Goal: Information Seeking & Learning: Understand process/instructions

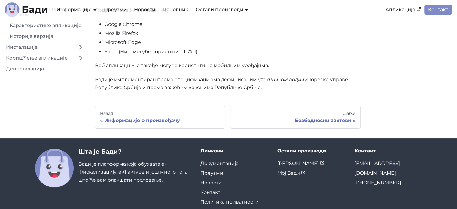
scroll to position [180, 0]
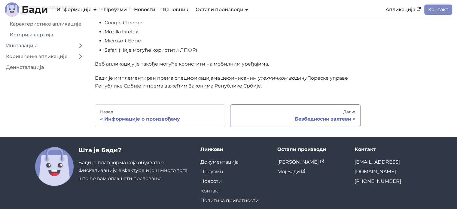
click at [353, 119] on div "Безбедносни захтеви" at bounding box center [295, 119] width 120 height 6
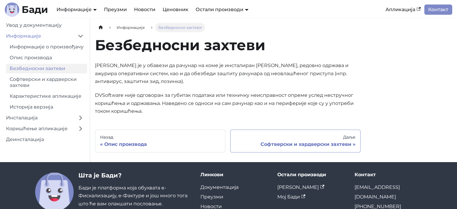
click at [350, 144] on div "Софтверски и хардверски захтеви" at bounding box center [295, 144] width 120 height 6
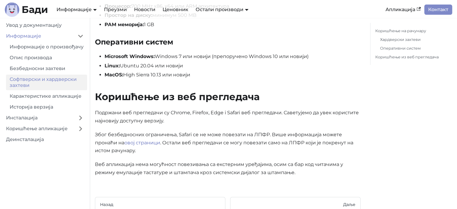
scroll to position [210, 0]
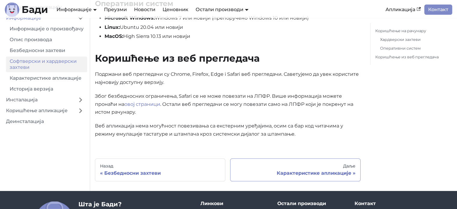
click at [339, 173] on div "Карактеристике апликације" at bounding box center [295, 173] width 120 height 6
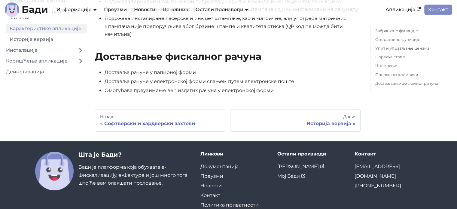
scroll to position [721, 0]
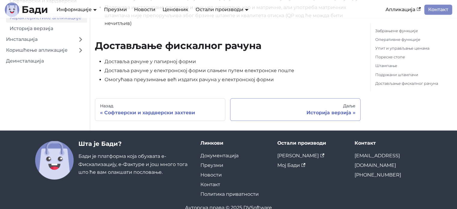
click at [333, 116] on div "Историја верзија" at bounding box center [295, 113] width 120 height 6
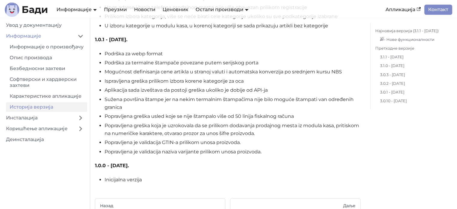
scroll to position [5330, 0]
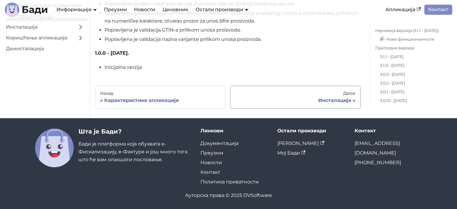
click at [345, 102] on div "Инсталација" at bounding box center [295, 100] width 120 height 6
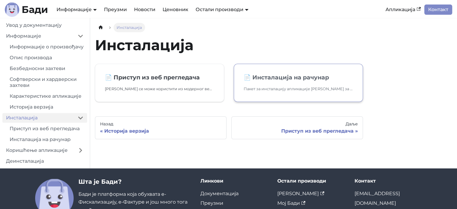
click at [287, 89] on p "Пакет за инсталацију апликације [PERSON_NAME] за Ваш оперативни систем можете п…" at bounding box center [298, 89] width 109 height 6
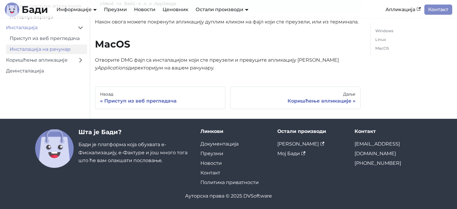
scroll to position [232, 0]
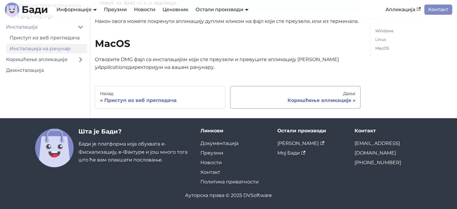
click at [334, 100] on div "Коришћење апликације" at bounding box center [295, 100] width 120 height 6
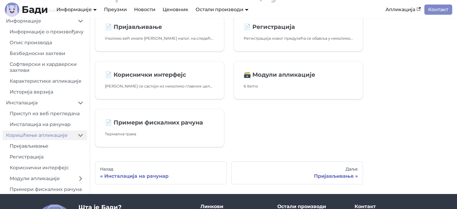
scroll to position [60, 0]
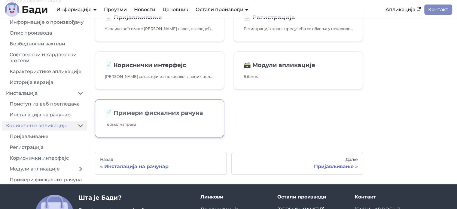
click at [123, 122] on p "Термална трака" at bounding box center [159, 124] width 109 height 6
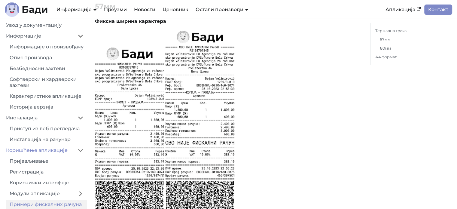
scroll to position [90, 0]
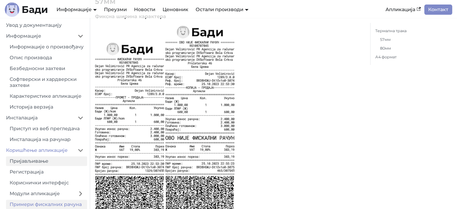
click at [41, 166] on link "Пријављивање" at bounding box center [46, 161] width 81 height 10
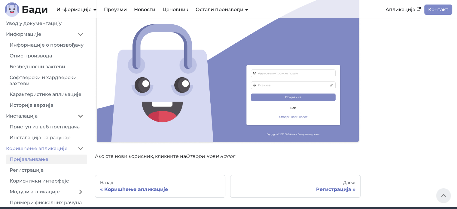
scroll to position [113, 0]
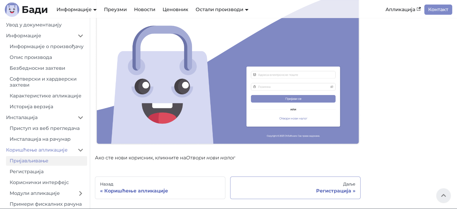
click at [330, 189] on div "Регистрација" at bounding box center [295, 191] width 120 height 6
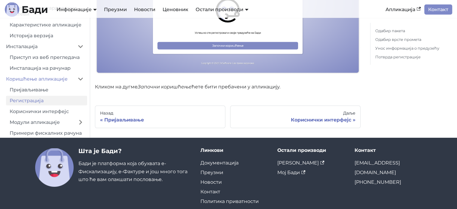
scroll to position [1266, 0]
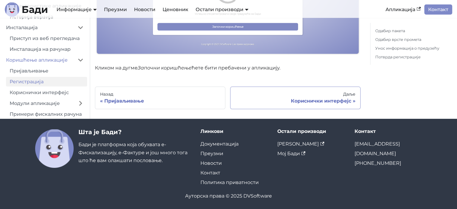
click at [322, 98] on div "Кориснички интерфејс" at bounding box center [295, 101] width 120 height 6
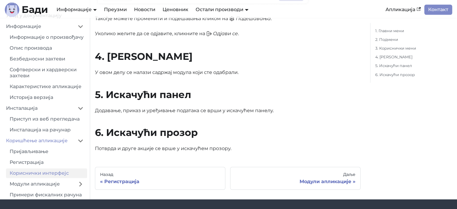
scroll to position [601, 0]
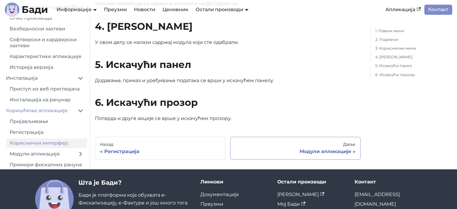
click at [332, 151] on div "Модули апликације" at bounding box center [295, 151] width 120 height 6
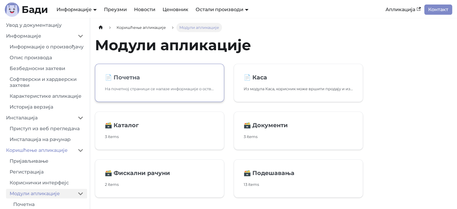
click at [203, 87] on p "На почетној страници се налазе информације о оствареном промету у току дана, ст…" at bounding box center [159, 89] width 109 height 6
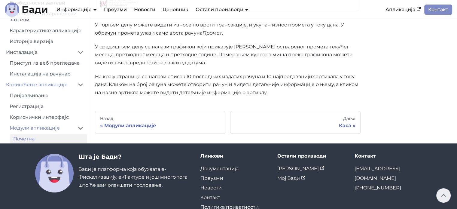
scroll to position [210, 0]
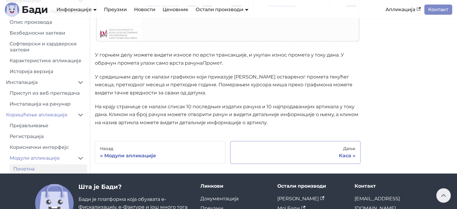
click at [344, 156] on div "Каса" at bounding box center [295, 156] width 120 height 6
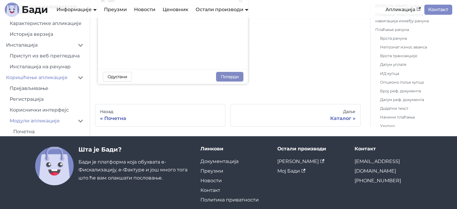
scroll to position [3006, 0]
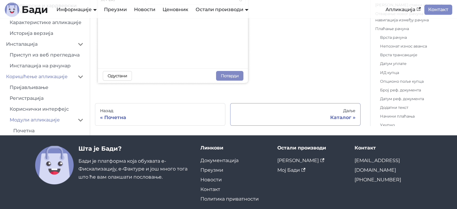
click at [345, 114] on div "Каталог" at bounding box center [295, 117] width 120 height 6
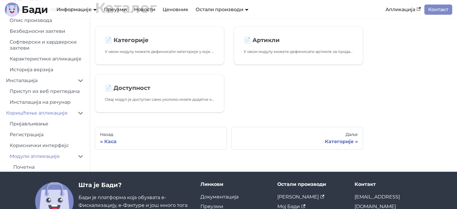
scroll to position [1, 0]
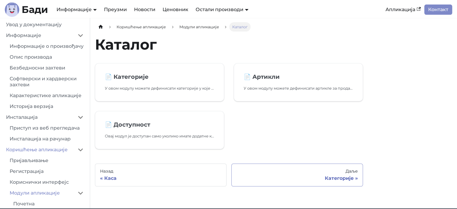
click at [335, 177] on div "Категорије" at bounding box center [296, 178] width 121 height 6
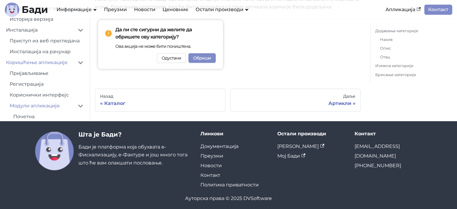
scroll to position [645, 0]
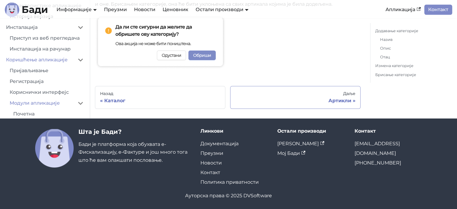
click at [336, 101] on div "Артикли" at bounding box center [295, 101] width 120 height 6
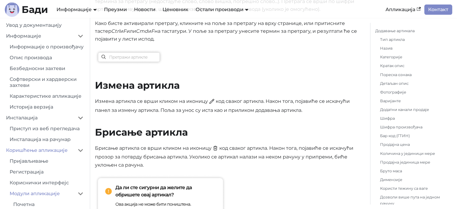
scroll to position [2403, 0]
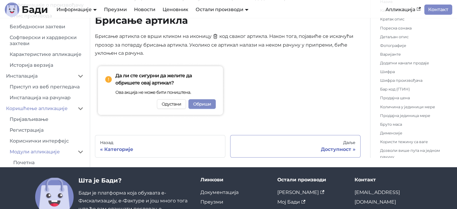
click at [335, 149] on div "Доступност" at bounding box center [295, 149] width 120 height 6
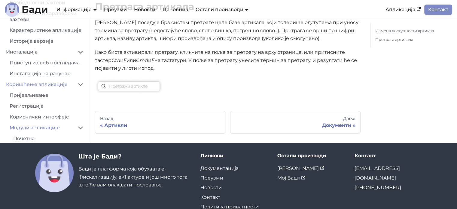
scroll to position [398, 0]
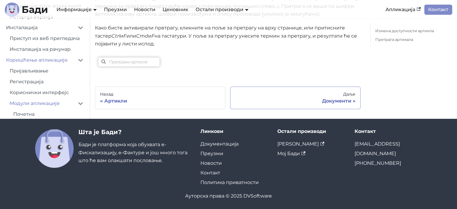
click at [332, 100] on div "Документи" at bounding box center [295, 101] width 120 height 6
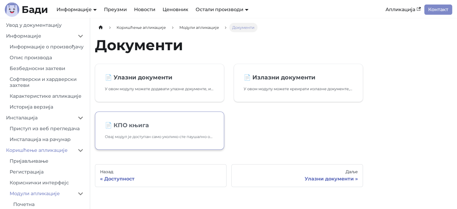
click at [185, 135] on p "Овај модул је доступан само уколико сте паушално опорезиван предузетник или има…" at bounding box center [159, 136] width 109 height 6
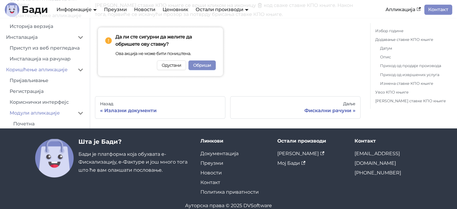
scroll to position [735, 0]
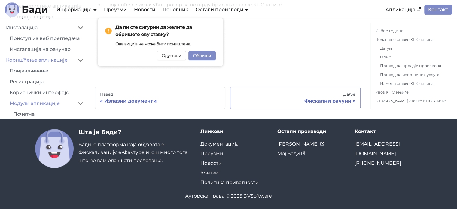
click at [329, 99] on div "Фискални рачуни" at bounding box center [295, 101] width 120 height 6
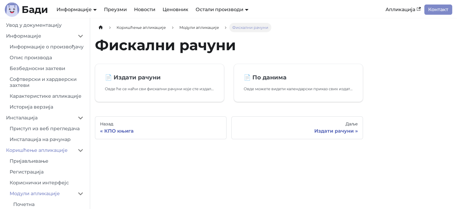
scroll to position [30, 0]
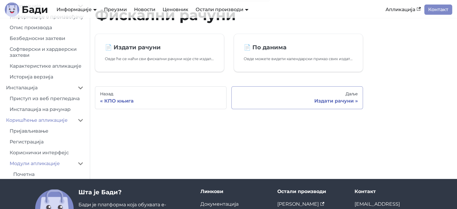
click at [334, 99] on div "Издати рачуни" at bounding box center [296, 101] width 121 height 6
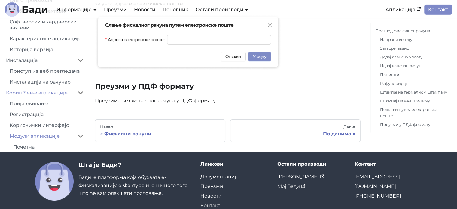
scroll to position [1442, 0]
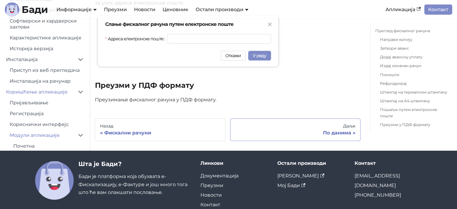
click at [350, 133] on div "По данима" at bounding box center [295, 133] width 120 height 6
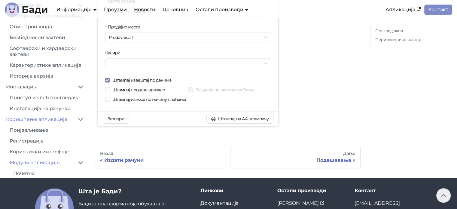
scroll to position [558, 0]
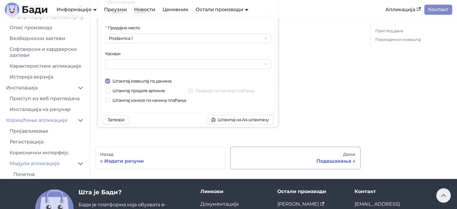
click at [343, 160] on div "Подешавања" at bounding box center [295, 161] width 120 height 6
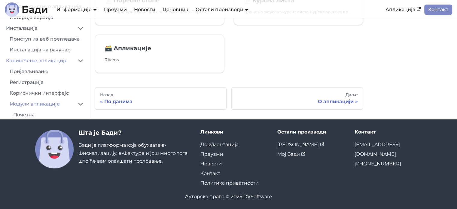
scroll to position [316, 0]
click at [345, 102] on div "О апликацији" at bounding box center [296, 101] width 121 height 6
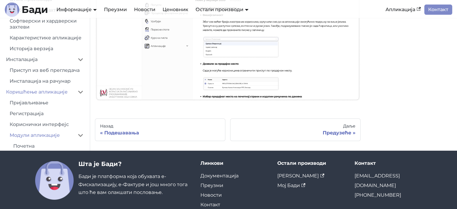
scroll to position [150, 0]
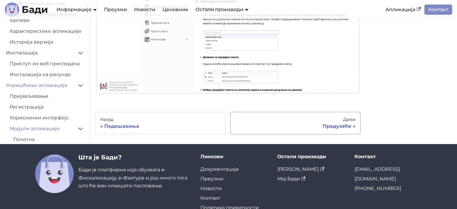
click at [347, 126] on div "Предузеће" at bounding box center [295, 126] width 120 height 6
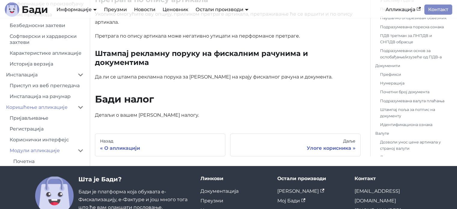
scroll to position [1772, 0]
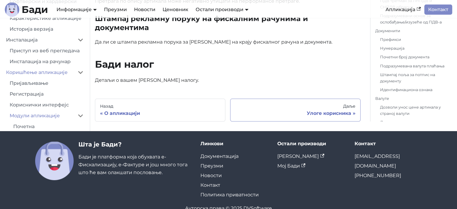
click at [333, 114] on div "Улоге корисника" at bounding box center [295, 113] width 120 height 6
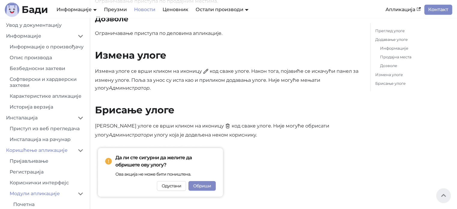
scroll to position [812, 0]
